Goal: Transaction & Acquisition: Purchase product/service

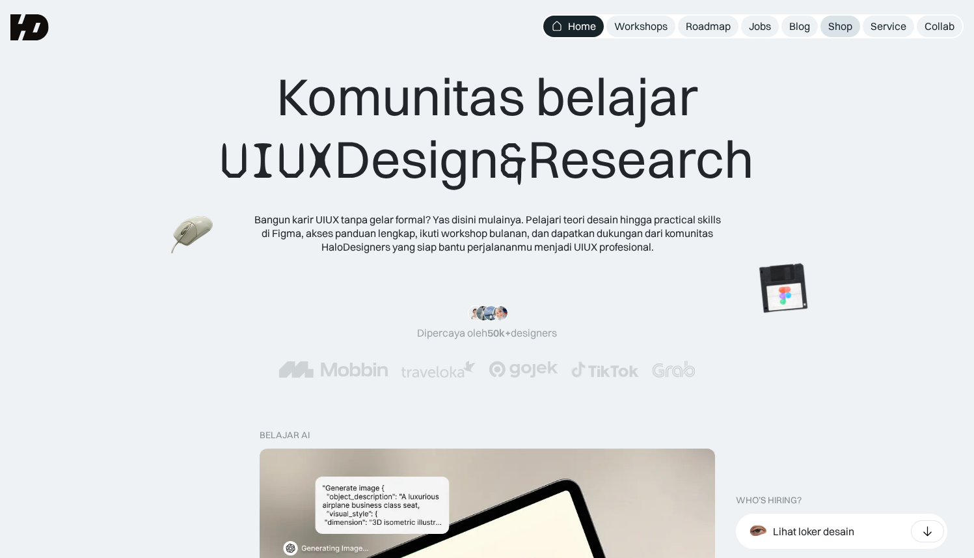
click at [836, 27] on div "Shop" at bounding box center [840, 27] width 24 height 14
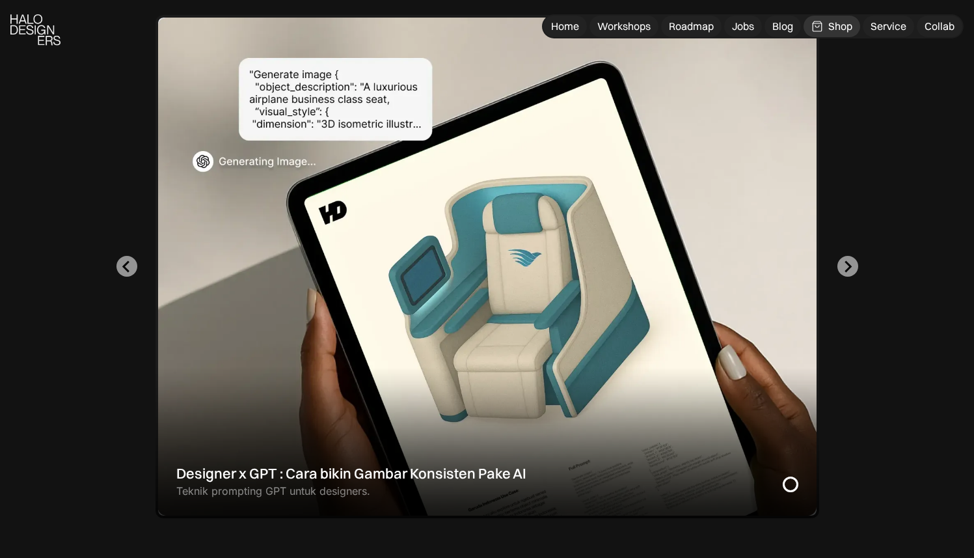
scroll to position [390, 0]
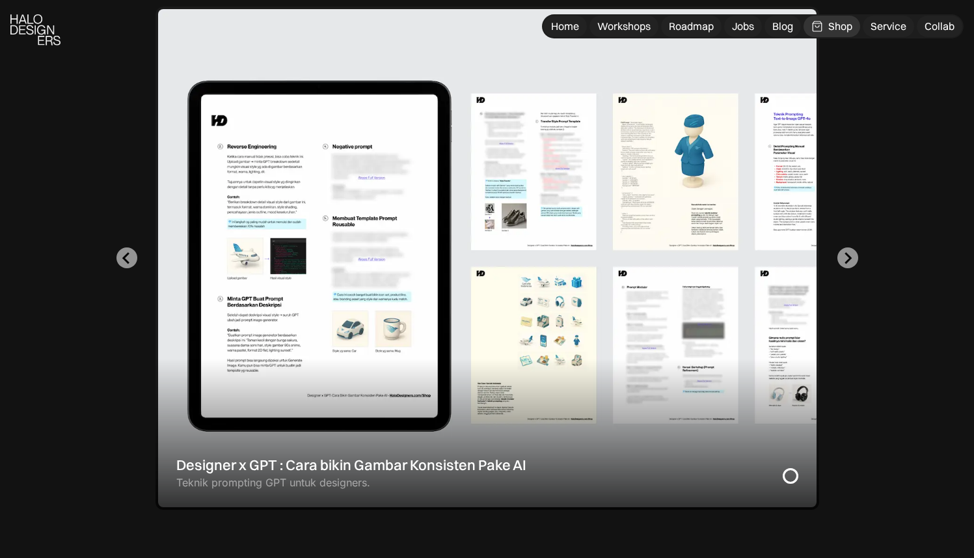
click at [724, 195] on div "1 of 2" at bounding box center [488, 258] width 664 height 503
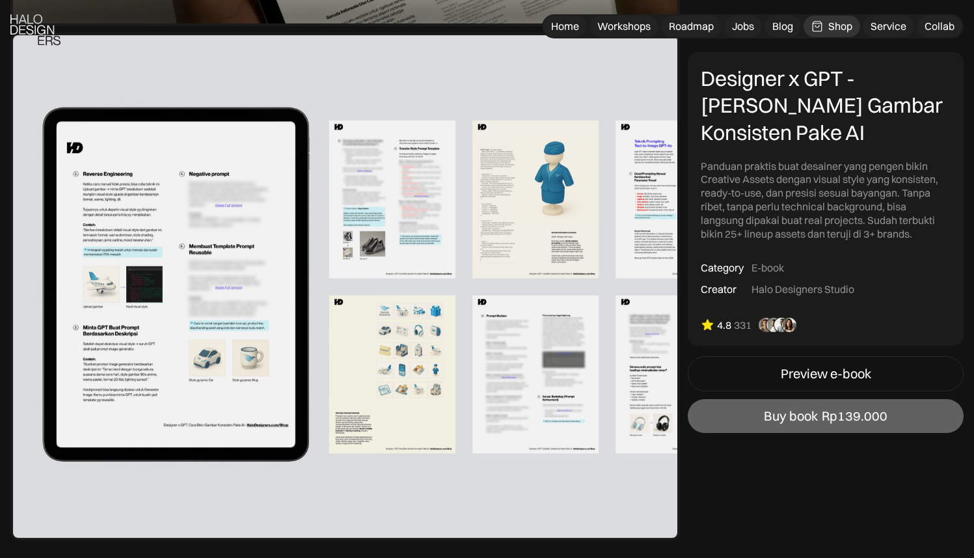
scroll to position [703, 0]
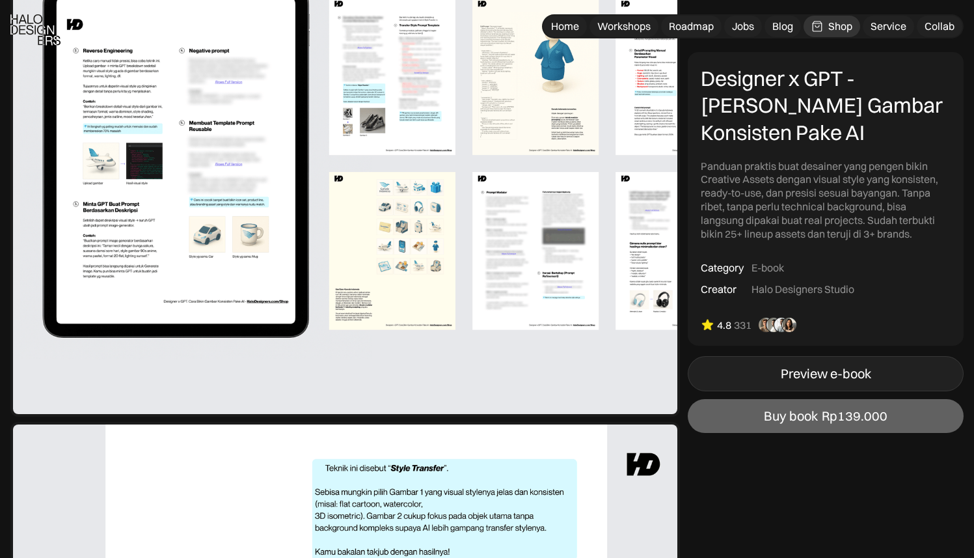
click at [748, 385] on link "Preview e-book" at bounding box center [826, 373] width 276 height 35
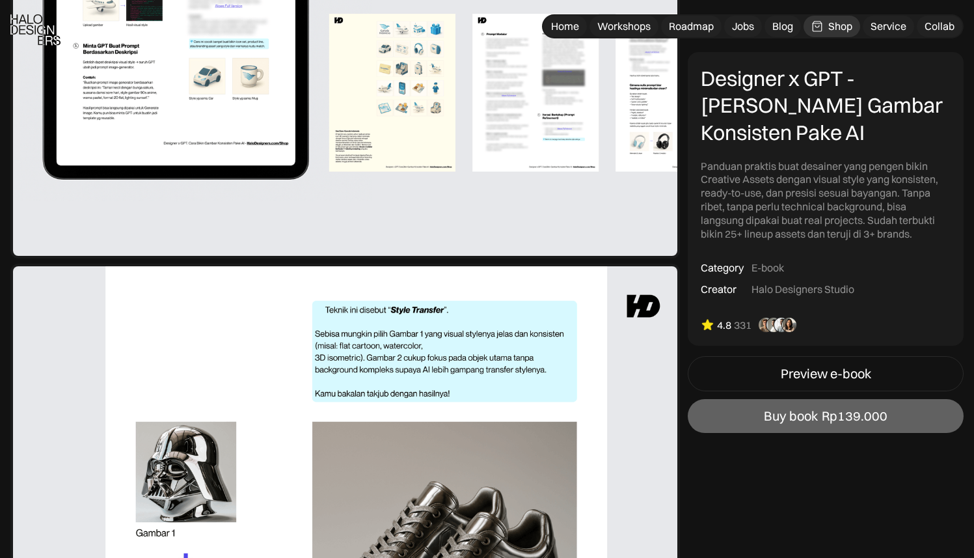
scroll to position [1015, 0]
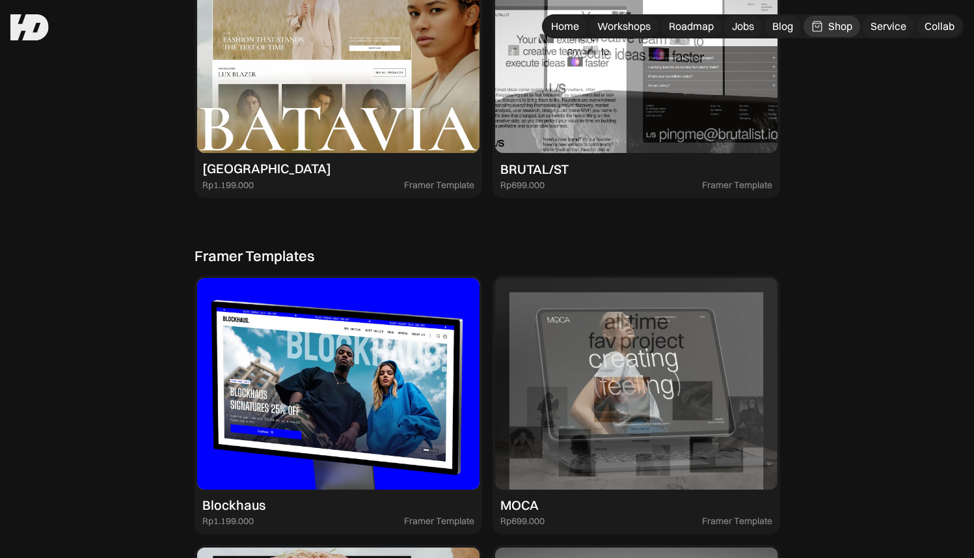
scroll to position [2264, 0]
